Goal: Navigation & Orientation: Find specific page/section

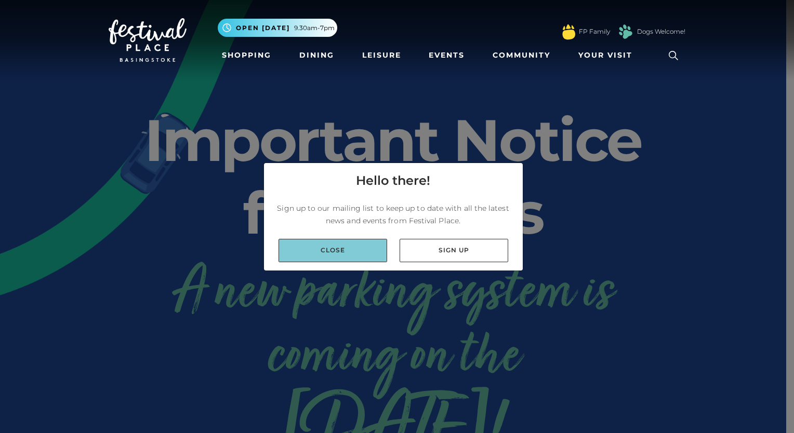
click at [360, 256] on link "Close" at bounding box center [333, 250] width 109 height 23
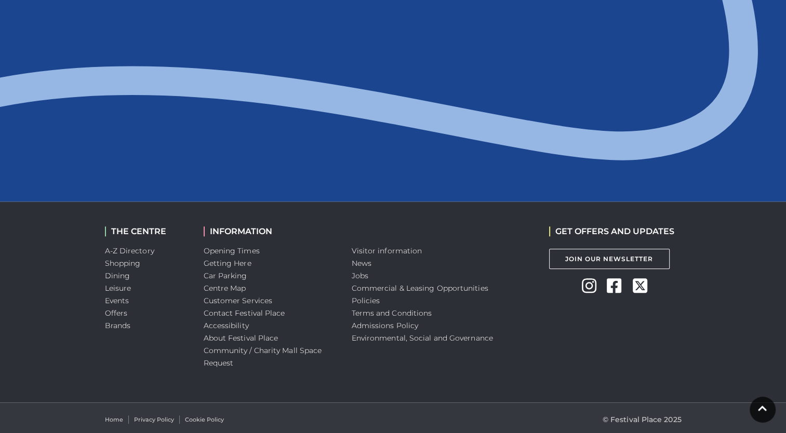
scroll to position [1133, 0]
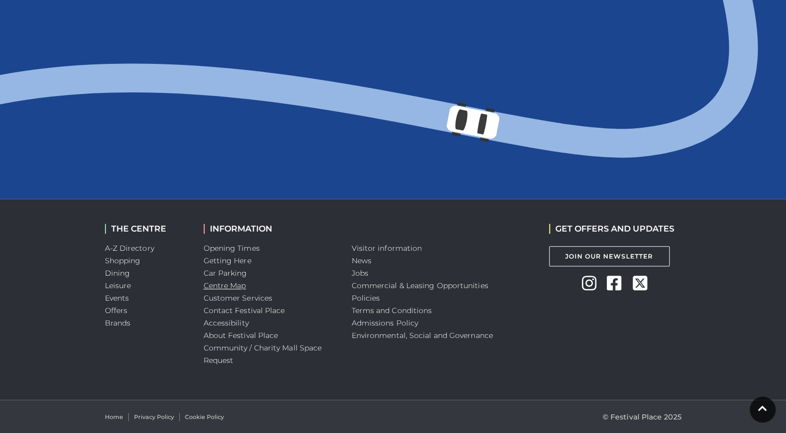
click at [235, 286] on link "Centre Map" at bounding box center [225, 285] width 43 height 9
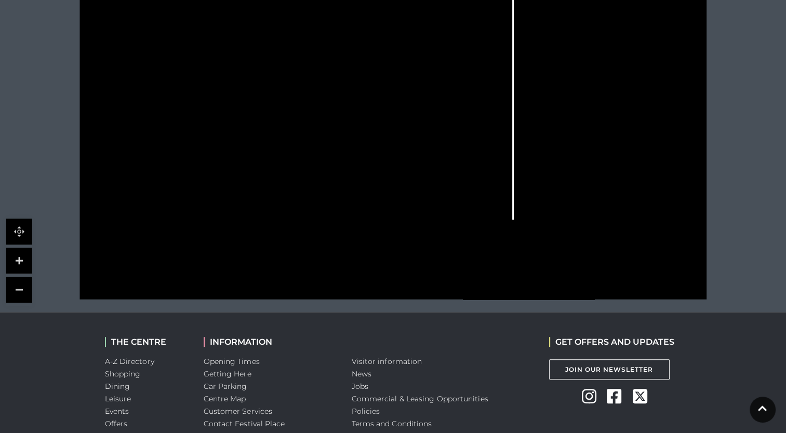
scroll to position [416, 0]
click at [231, 374] on link "Getting Here" at bounding box center [228, 373] width 48 height 9
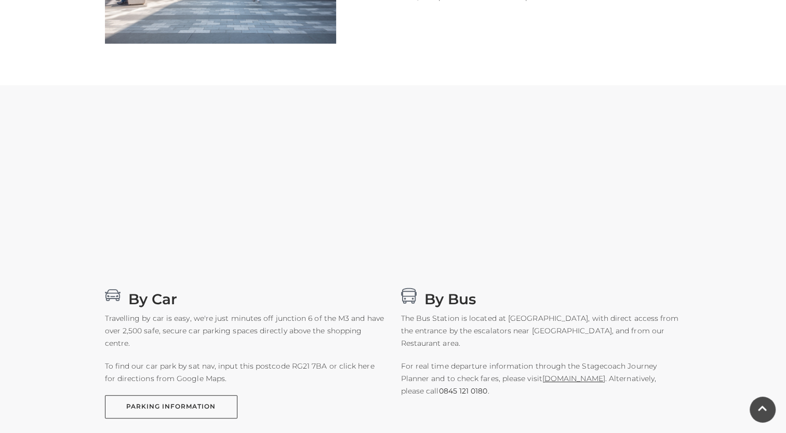
scroll to position [468, 0]
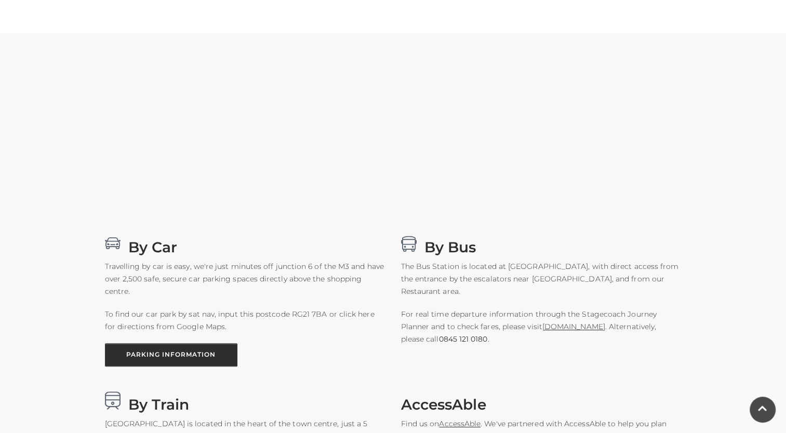
click at [199, 363] on link "PARKING INFORMATION" at bounding box center [171, 354] width 132 height 23
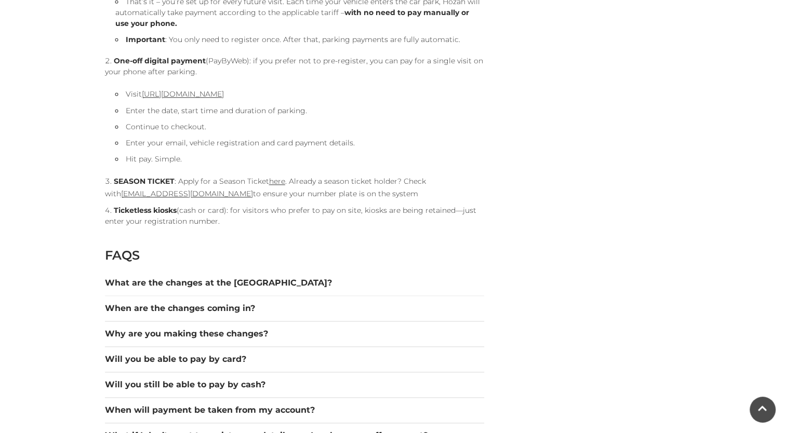
scroll to position [1247, 0]
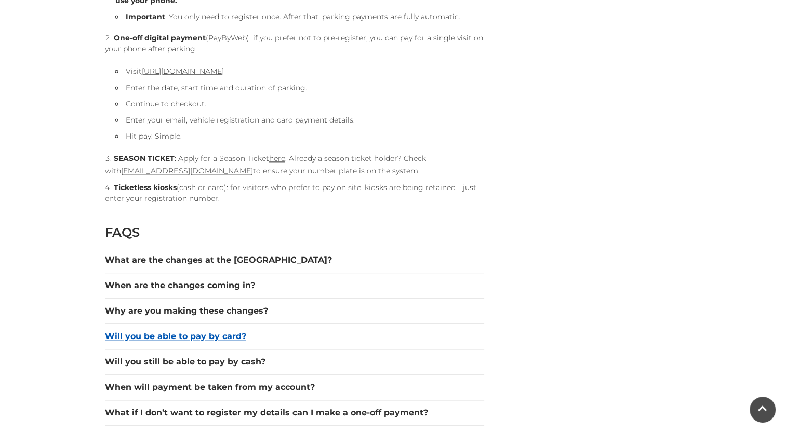
click at [184, 338] on button "Will you be able to pay by card?" at bounding box center [294, 336] width 379 height 12
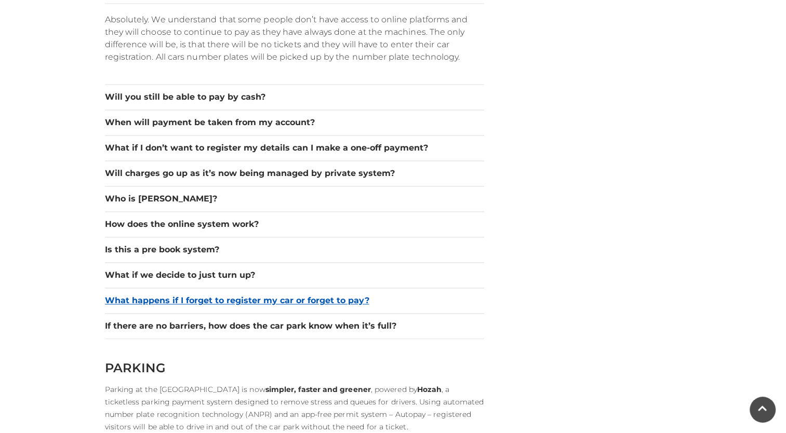
scroll to position [1611, 0]
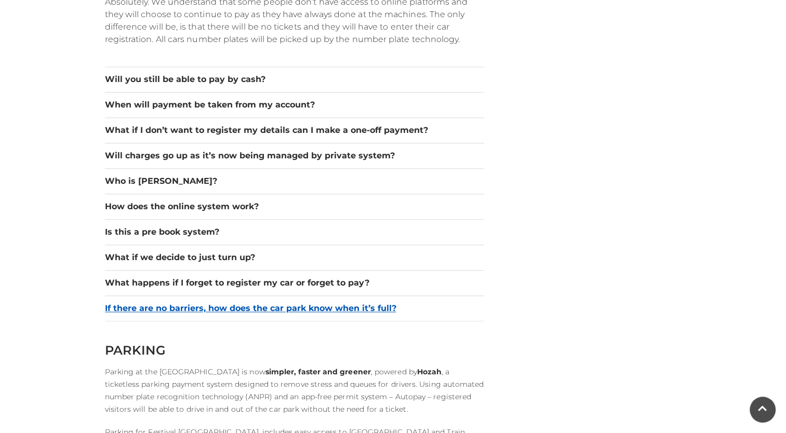
click at [295, 305] on button "If there are no barriers, how does the car park know when it’s full?" at bounding box center [294, 308] width 379 height 12
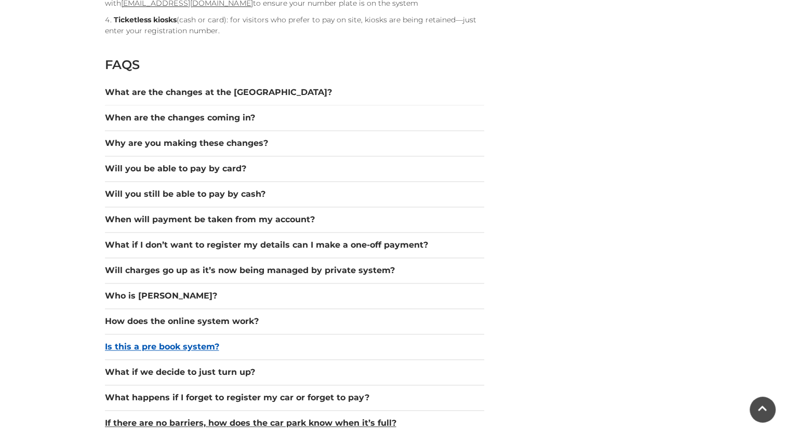
scroll to position [1403, 0]
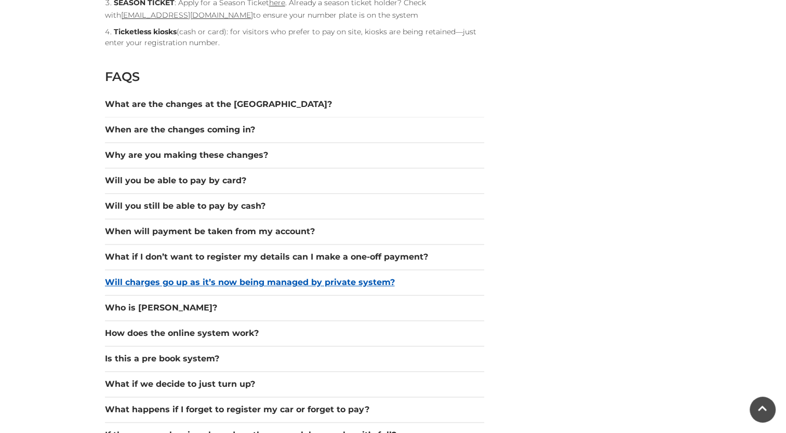
click at [294, 281] on button "Will charges go up as it’s now being managed by private system?" at bounding box center [294, 282] width 379 height 12
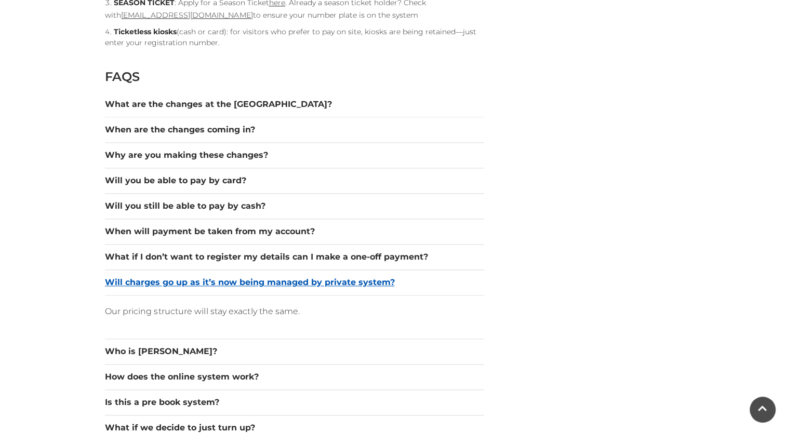
click at [294, 281] on button "Will charges go up as it’s now being managed by private system?" at bounding box center [294, 282] width 379 height 12
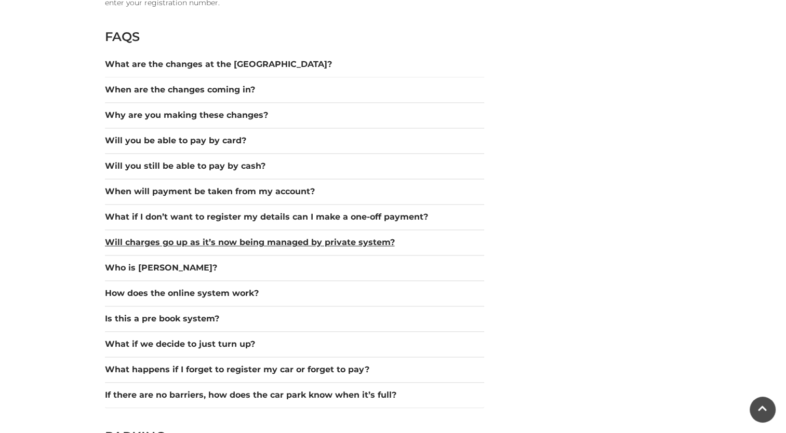
scroll to position [1455, 0]
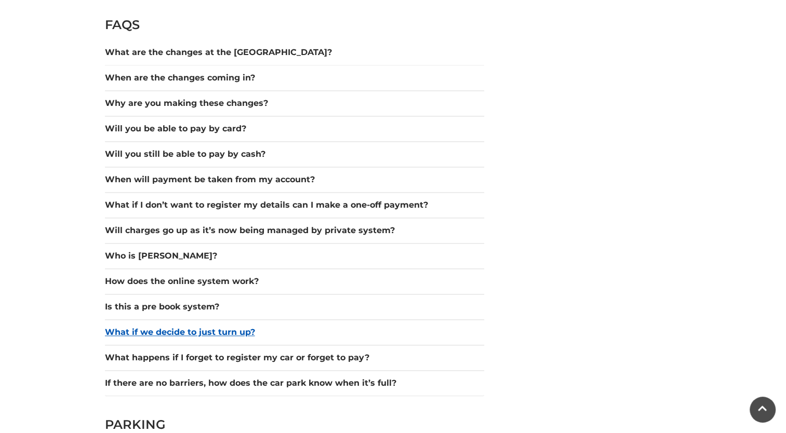
click at [218, 333] on button "What if we decide to just turn up?" at bounding box center [294, 332] width 379 height 12
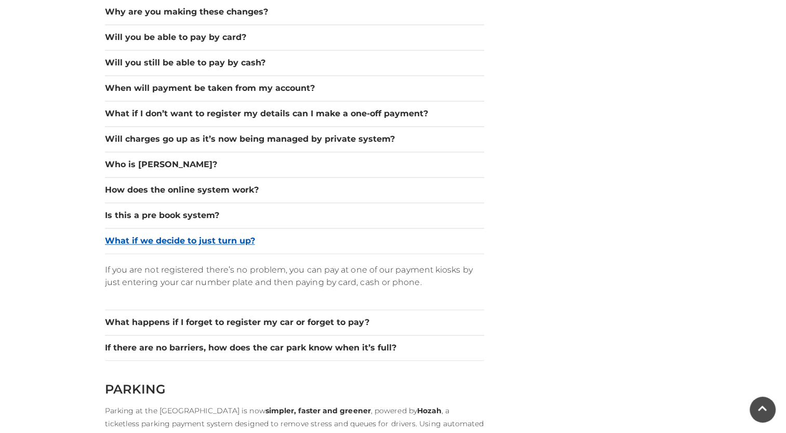
scroll to position [1559, 0]
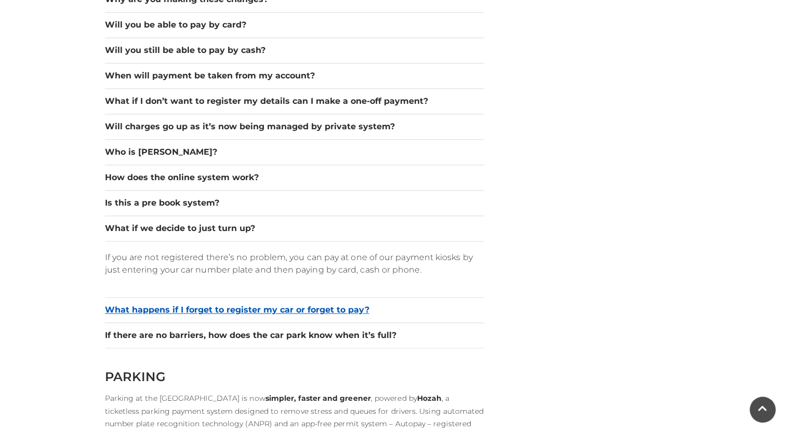
click at [229, 304] on button "What happens if I forget to register my car or forget to pay?" at bounding box center [294, 310] width 379 height 12
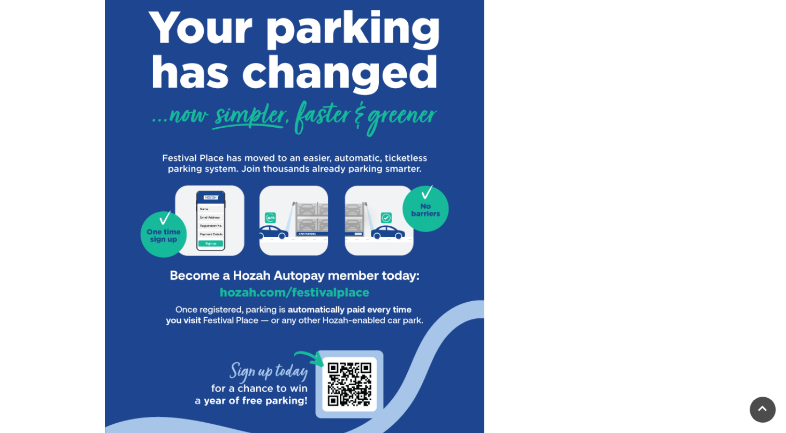
scroll to position [364, 0]
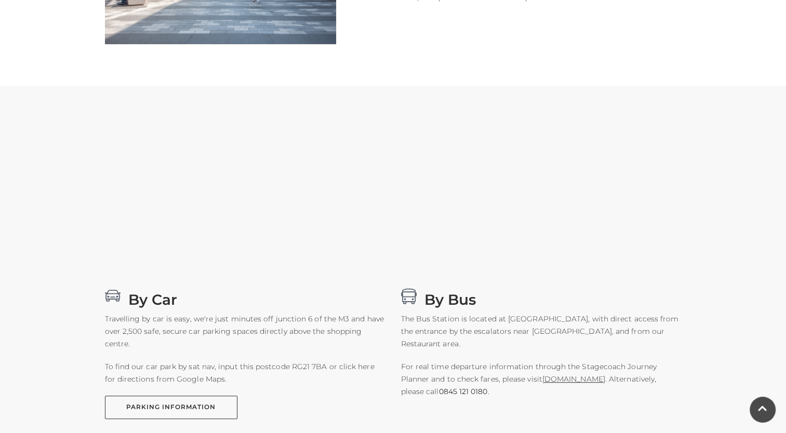
scroll to position [416, 0]
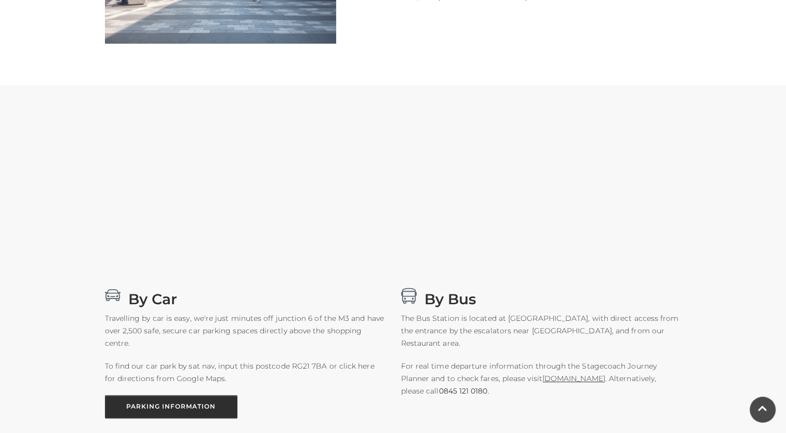
click at [200, 402] on link "PARKING INFORMATION" at bounding box center [171, 406] width 132 height 23
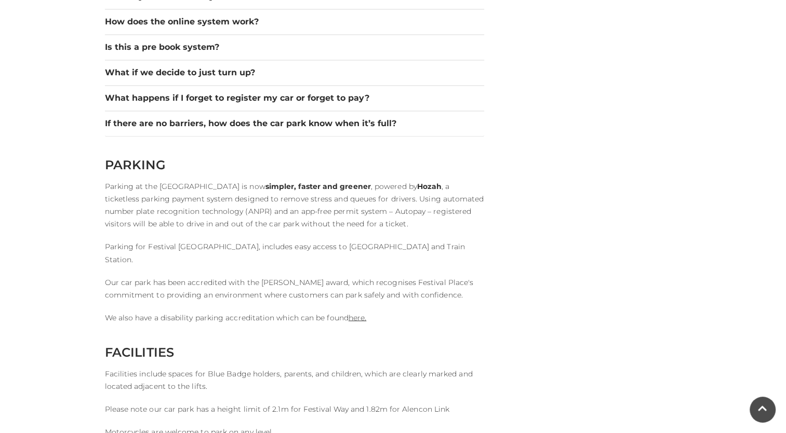
scroll to position [1715, 0]
drag, startPoint x: 310, startPoint y: 248, endPoint x: 605, endPoint y: 224, distance: 296.1
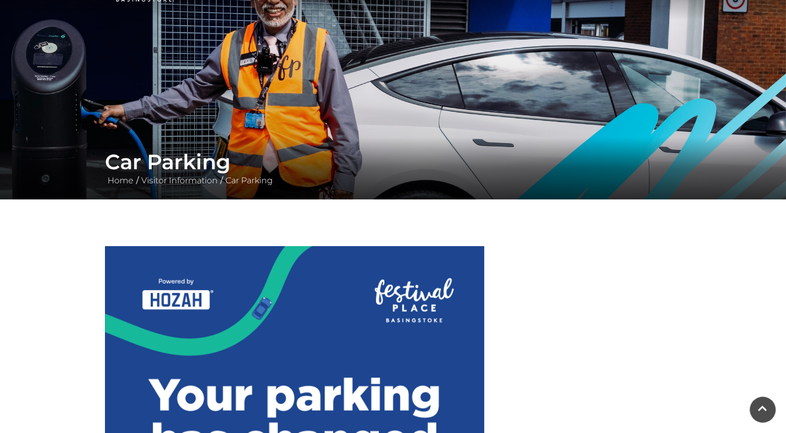
scroll to position [0, 0]
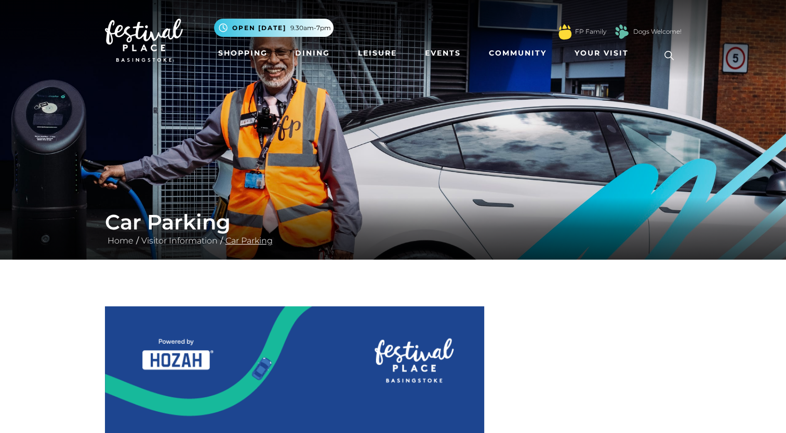
click at [233, 245] on link "Car Parking" at bounding box center [249, 241] width 52 height 10
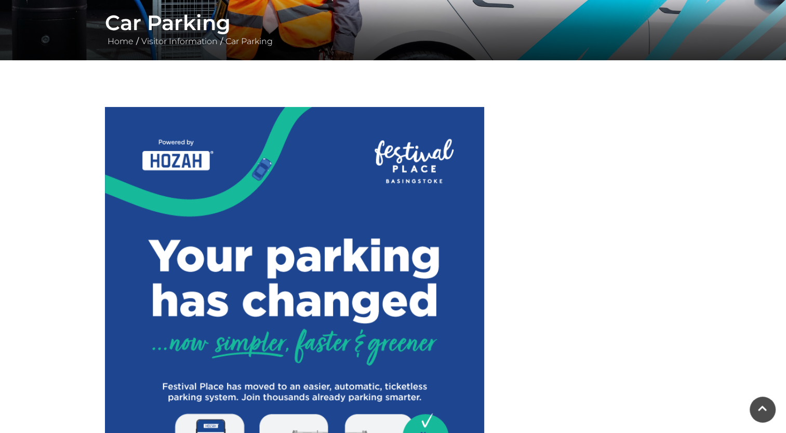
scroll to position [52, 0]
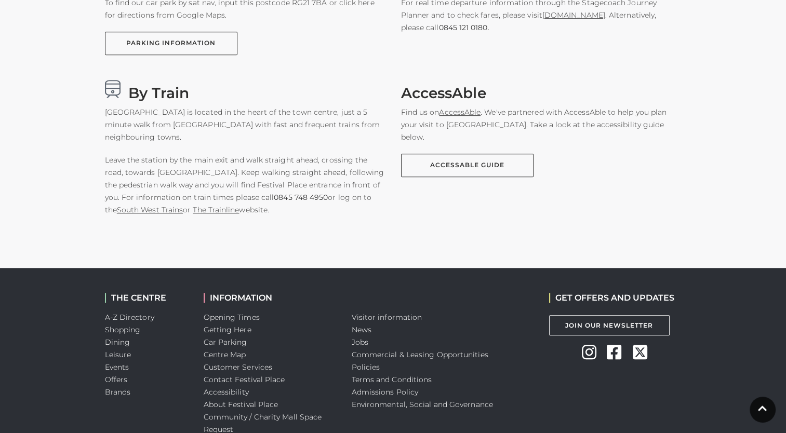
scroll to position [831, 0]
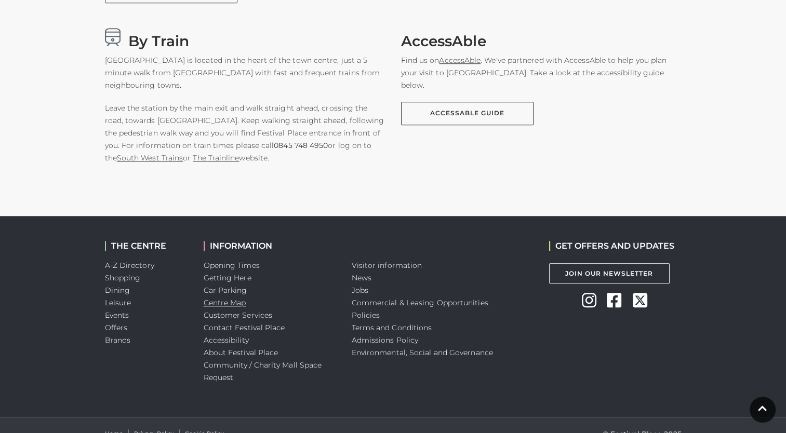
click at [238, 302] on link "Centre Map" at bounding box center [225, 302] width 43 height 9
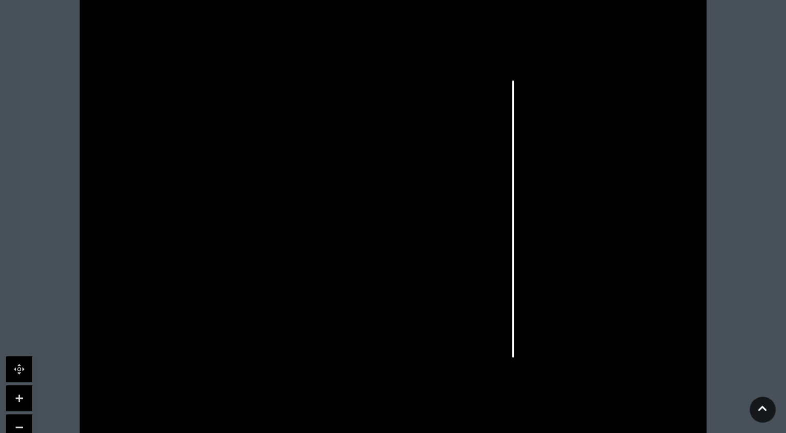
scroll to position [260, 0]
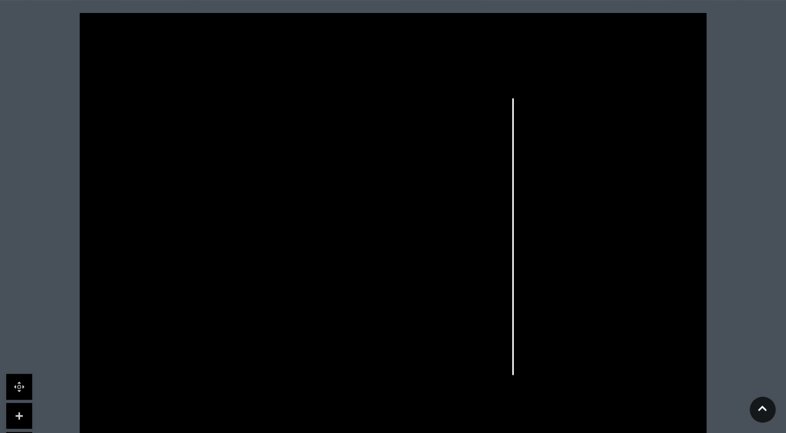
click at [17, 408] on link at bounding box center [19, 416] width 26 height 26
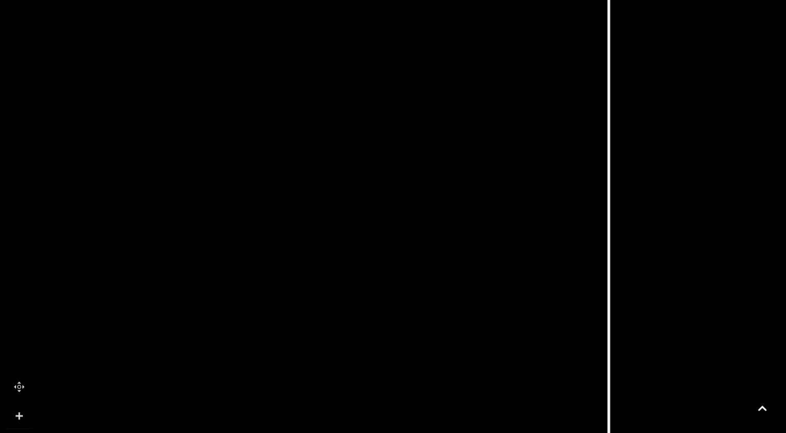
click at [17, 408] on link at bounding box center [19, 416] width 26 height 26
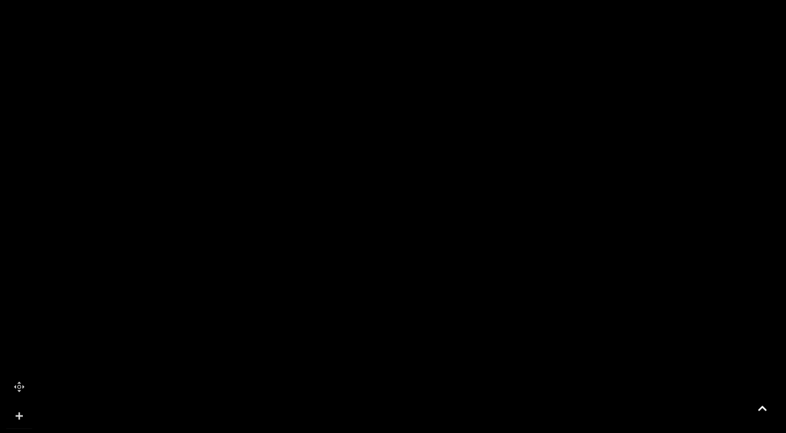
drag, startPoint x: 290, startPoint y: 302, endPoint x: 609, endPoint y: 133, distance: 360.5
click at [609, 133] on polygon at bounding box center [281, 177] width 867 height 1004
drag, startPoint x: 165, startPoint y: 314, endPoint x: 425, endPoint y: 347, distance: 261.9
click at [425, 362] on tspan "Kokoro" at bounding box center [425, 362] width 0 height 0
drag, startPoint x: 251, startPoint y: 174, endPoint x: 248, endPoint y: 359, distance: 185.0
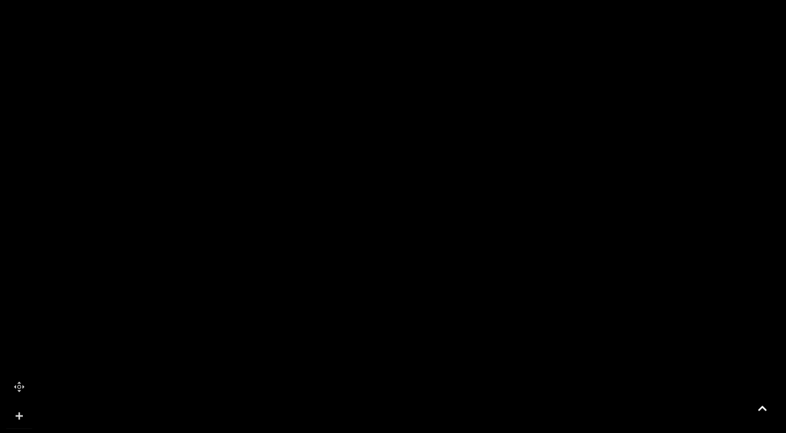
click at [248, 359] on rect at bounding box center [245, 370] width 60 height 52
drag, startPoint x: 285, startPoint y: 142, endPoint x: 275, endPoint y: 442, distance: 300.0
click at [275, 433] on html "Skip to Navigation Skip to Content Toggle navigation .st5{fill:none;stroke:#FFF…" at bounding box center [393, 217] width 786 height 954
drag, startPoint x: 448, startPoint y: 200, endPoint x: 194, endPoint y: 259, distance: 261.5
click at [194, 259] on polygon at bounding box center [139, 185] width 375 height 206
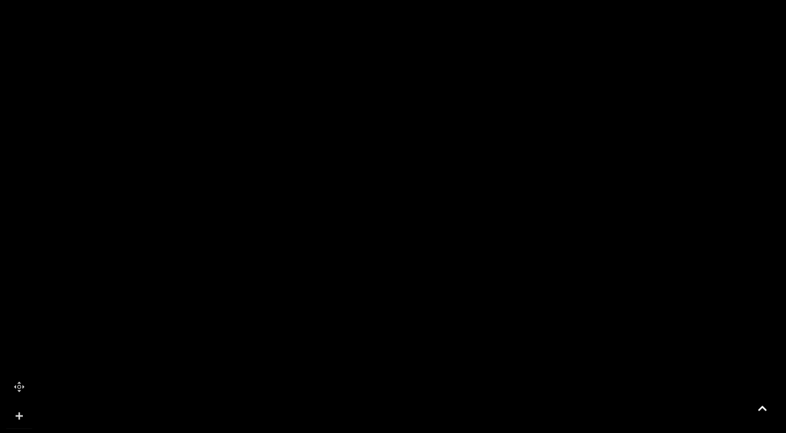
drag, startPoint x: 340, startPoint y: 201, endPoint x: 275, endPoint y: 87, distance: 131.5
click at [276, 92] on rect at bounding box center [341, 89] width 142 height 142
drag, startPoint x: 355, startPoint y: 171, endPoint x: 342, endPoint y: 123, distance: 49.4
drag, startPoint x: 476, startPoint y: 196, endPoint x: 445, endPoint y: -14, distance: 211.7
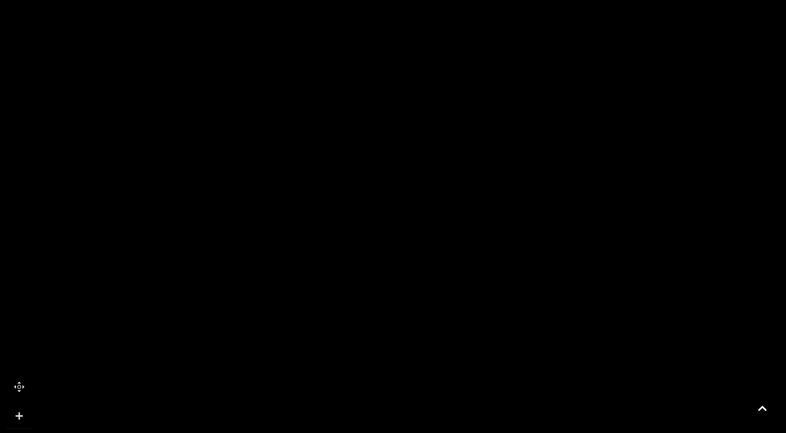
click at [445, 0] on html "Skip to Navigation Skip to Content Toggle navigation .st5{fill:none;stroke:#FFF…" at bounding box center [393, 217] width 786 height 954
drag, startPoint x: 314, startPoint y: 261, endPoint x: 407, endPoint y: 222, distance: 101.3
click at [407, 222] on icon at bounding box center [688, 212] width 2547 height 1433
drag, startPoint x: 567, startPoint y: 181, endPoint x: 318, endPoint y: 422, distance: 346.9
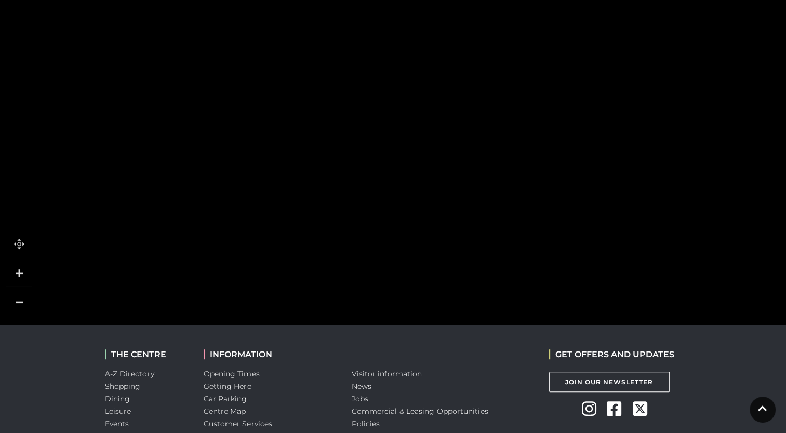
scroll to position [416, 0]
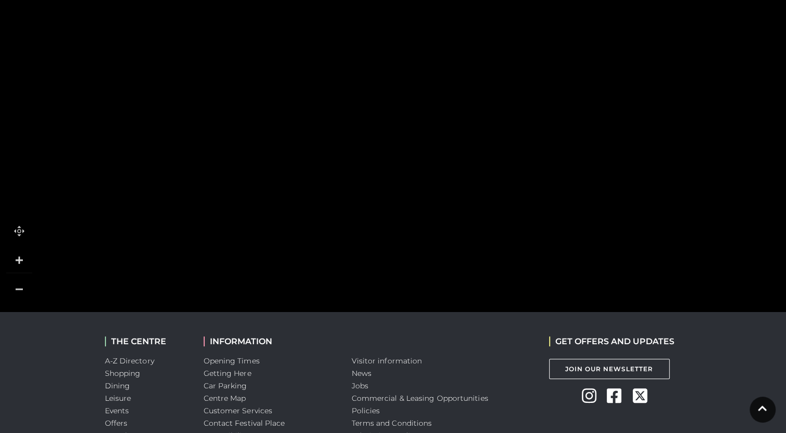
drag, startPoint x: 165, startPoint y: 258, endPoint x: 610, endPoint y: 153, distance: 457.0
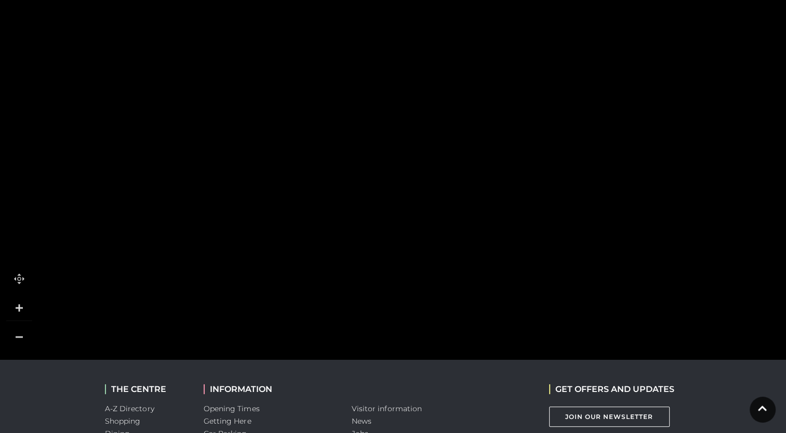
scroll to position [364, 0]
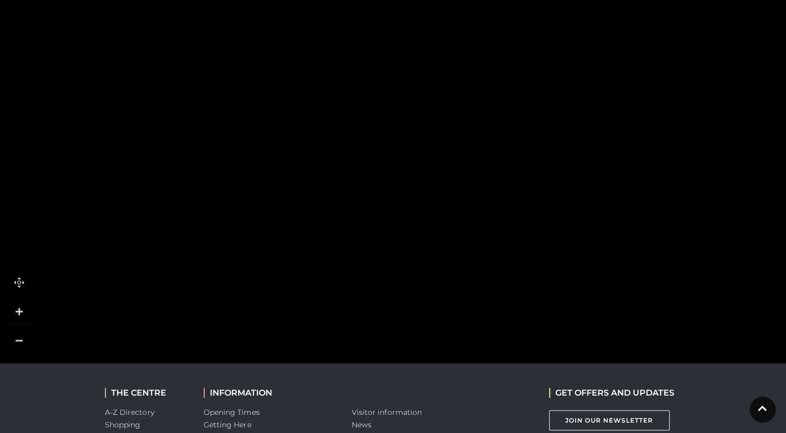
drag, startPoint x: 279, startPoint y: 234, endPoint x: 308, endPoint y: -11, distance: 247.5
click at [308, 0] on html "Skip to Navigation Skip to Content Toggle navigation .st5{fill:none;stroke:#FFF…" at bounding box center [393, 113] width 786 height 954
drag, startPoint x: 291, startPoint y: 221, endPoint x: 276, endPoint y: -22, distance: 243.6
click at [276, 0] on html "Skip to Navigation Skip to Content Toggle navigation .st5{fill:none;stroke:#FFF…" at bounding box center [393, 113] width 786 height 954
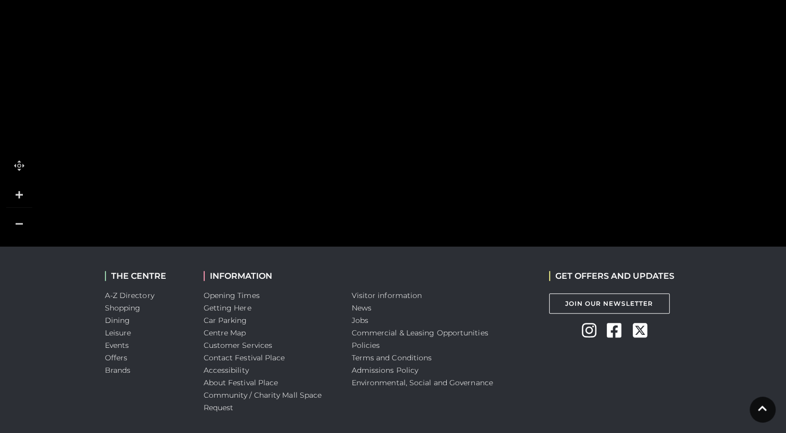
scroll to position [520, 0]
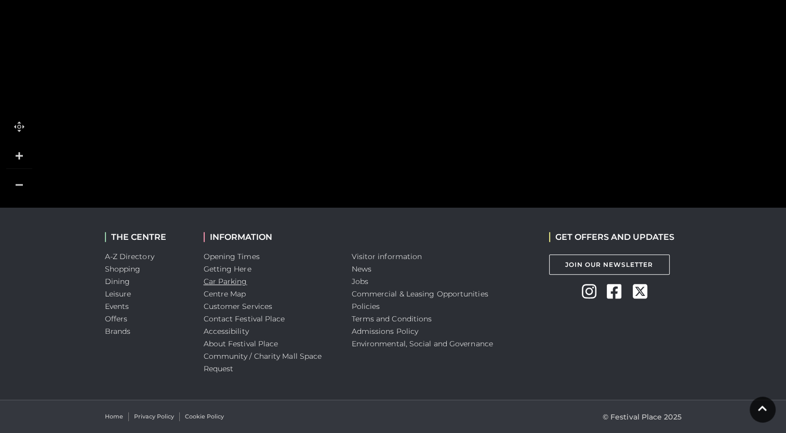
click at [235, 283] on link "Car Parking" at bounding box center [226, 281] width 44 height 9
